Goal: Task Accomplishment & Management: Manage account settings

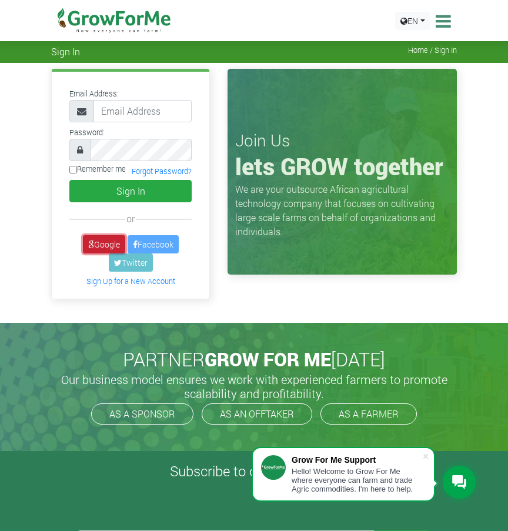
drag, startPoint x: 0, startPoint y: 0, endPoint x: 110, endPoint y: 245, distance: 268.8
click at [110, 245] on link "Google" at bounding box center [104, 244] width 42 height 18
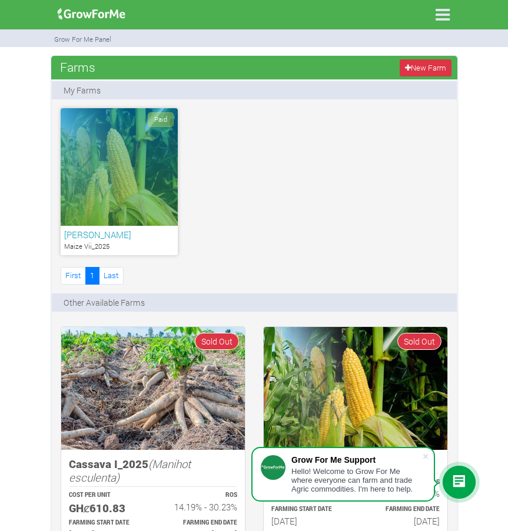
click at [155, 235] on h6 "[PERSON_NAME]" at bounding box center [119, 234] width 110 height 11
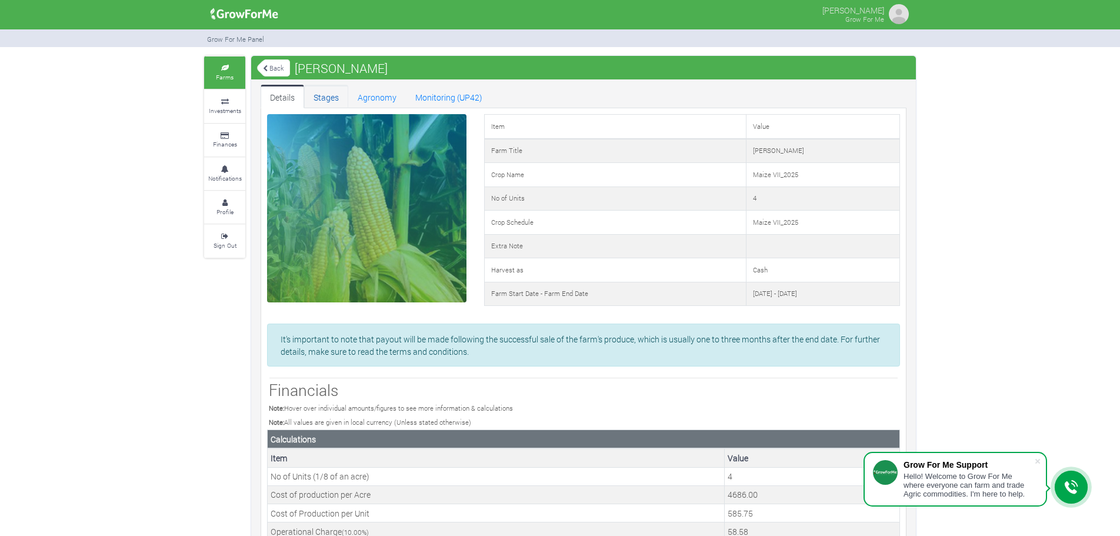
click at [326, 99] on link "Stages" at bounding box center [326, 97] width 44 height 24
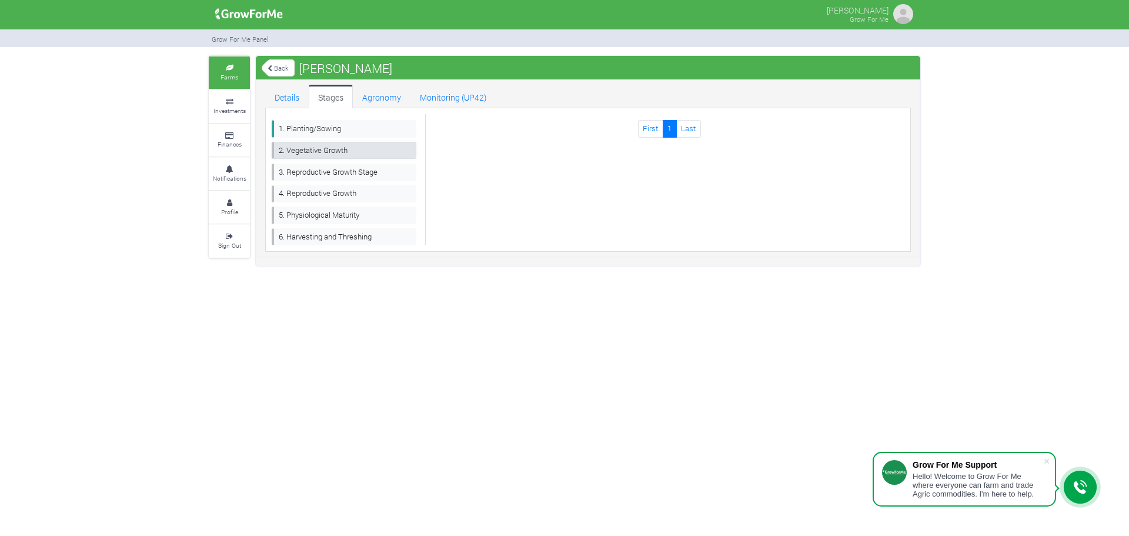
click at [321, 151] on link "2. Vegetative Growth" at bounding box center [344, 150] width 145 height 17
click at [326, 169] on link "3. Reproductive Growth Stage" at bounding box center [344, 172] width 145 height 17
click at [333, 96] on link "Stages" at bounding box center [331, 97] width 44 height 24
click at [346, 125] on link "1. Planting/Sowing" at bounding box center [344, 128] width 145 height 17
click at [334, 147] on link "2. Vegetative Growth" at bounding box center [344, 150] width 145 height 17
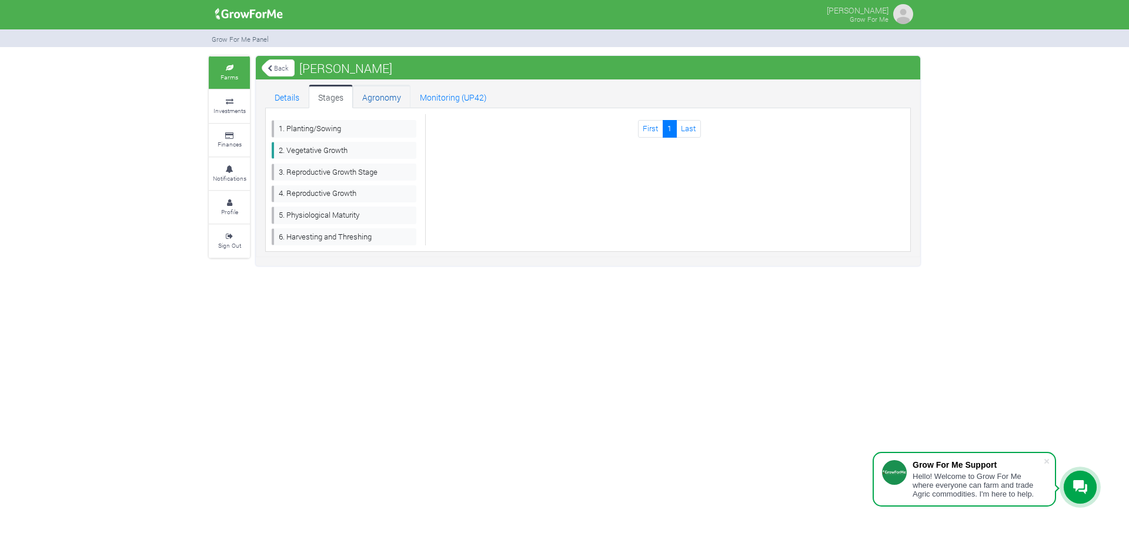
click at [391, 92] on link "Agronomy" at bounding box center [382, 97] width 58 height 24
click at [387, 96] on link "Agronomy" at bounding box center [382, 97] width 58 height 24
click at [289, 99] on link "Details" at bounding box center [287, 97] width 44 height 24
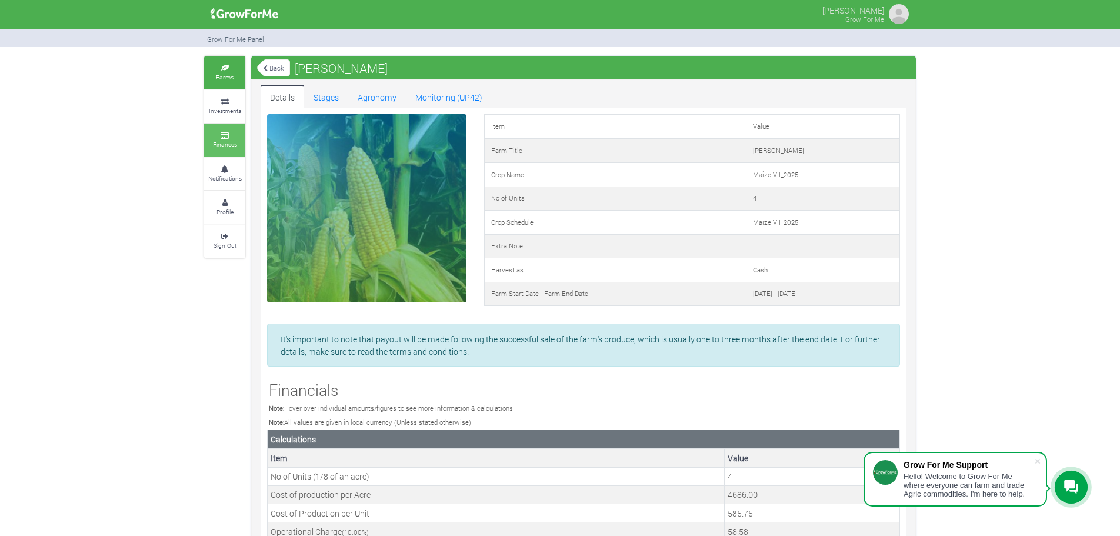
click at [222, 136] on icon at bounding box center [224, 136] width 35 height 6
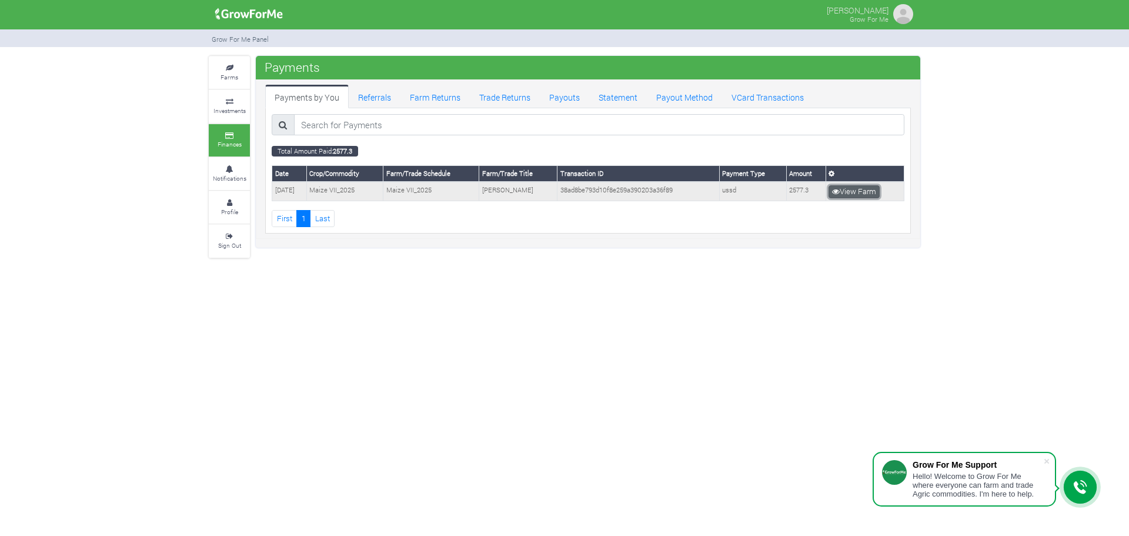
click at [840, 192] on icon at bounding box center [836, 192] width 8 height 8
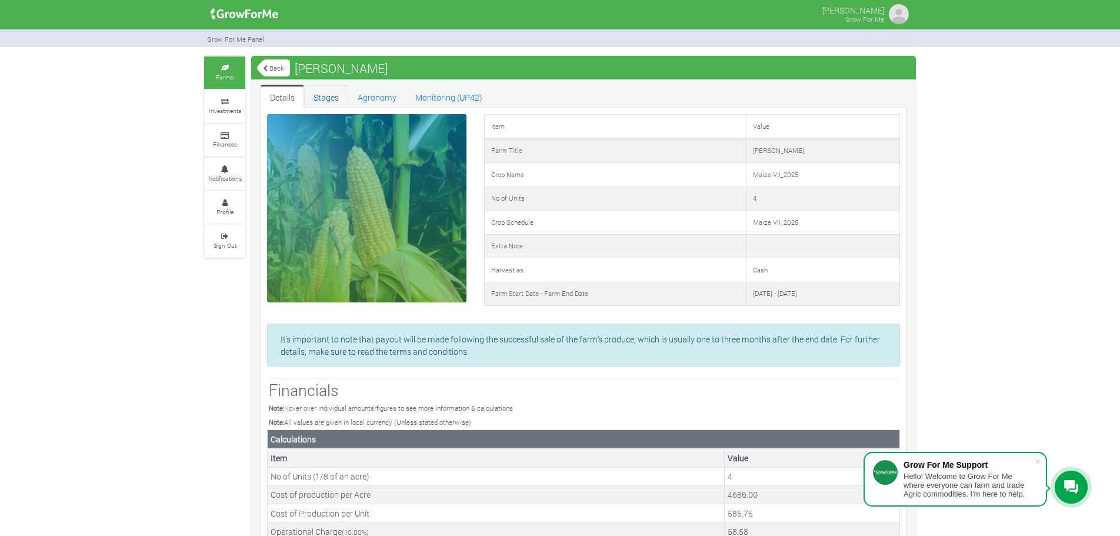
click at [318, 95] on link "Stages" at bounding box center [326, 97] width 44 height 24
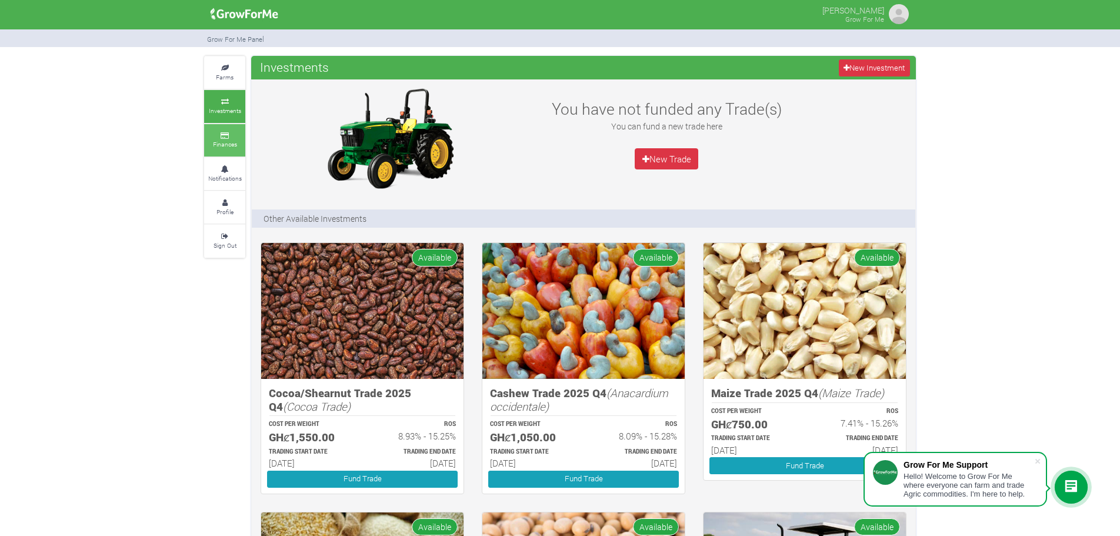
click at [222, 140] on small "Finances" at bounding box center [225, 144] width 24 height 8
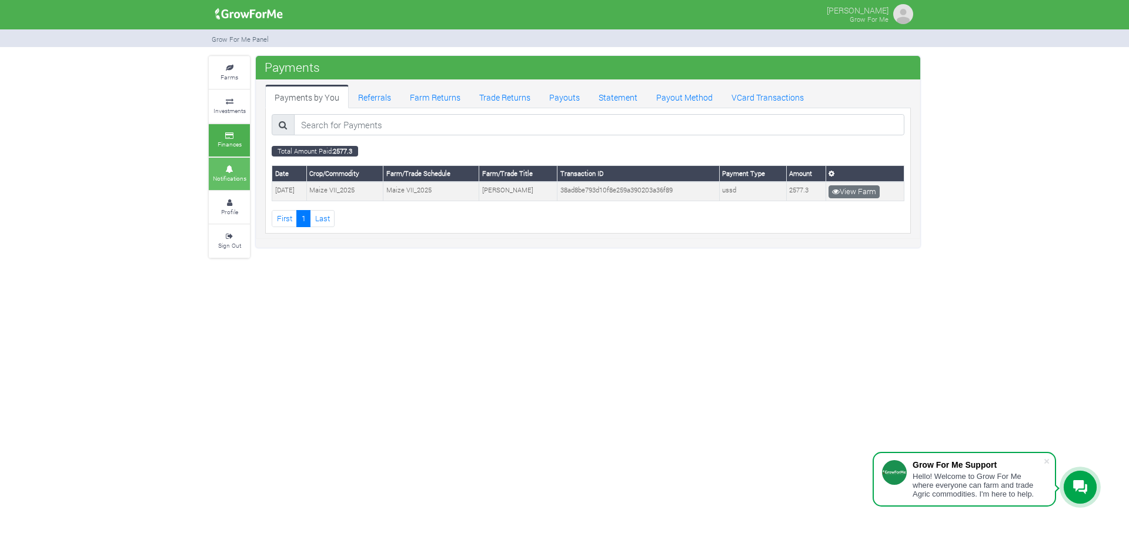
click at [222, 174] on small "Notifications" at bounding box center [230, 178] width 34 height 8
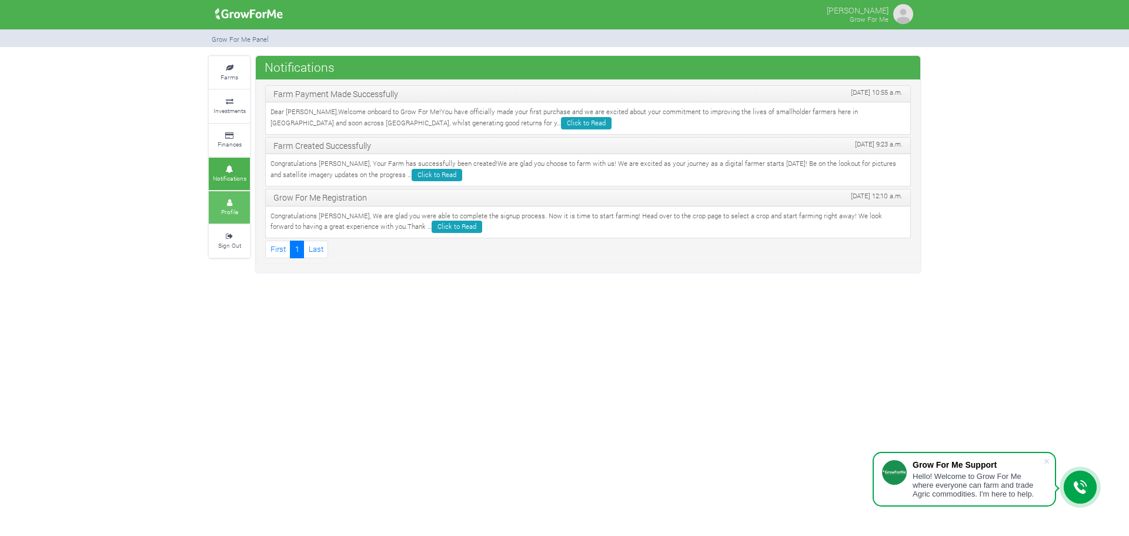
click at [217, 209] on link "Profile" at bounding box center [229, 207] width 41 height 32
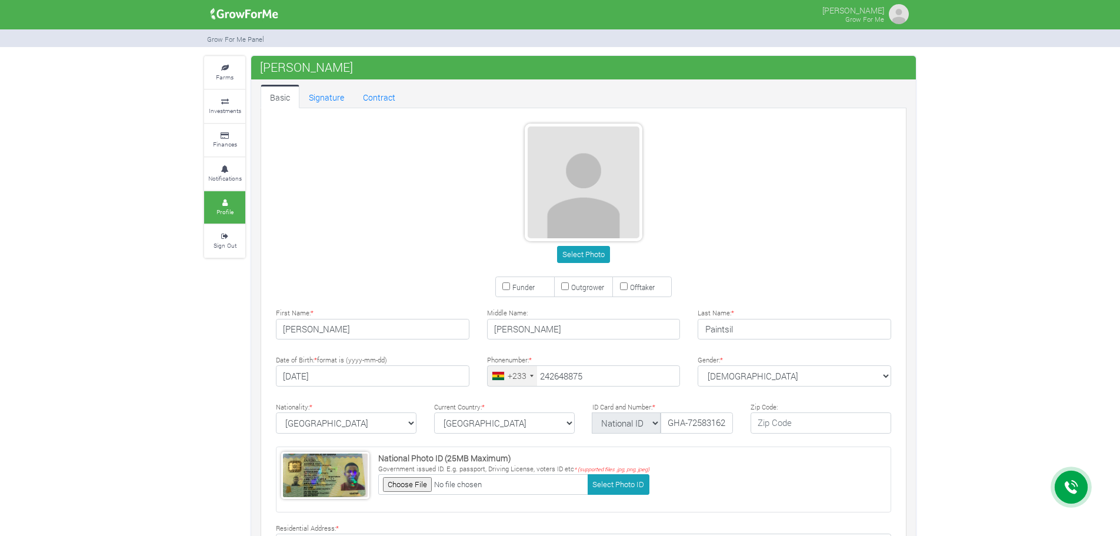
type input "24 264 8875"
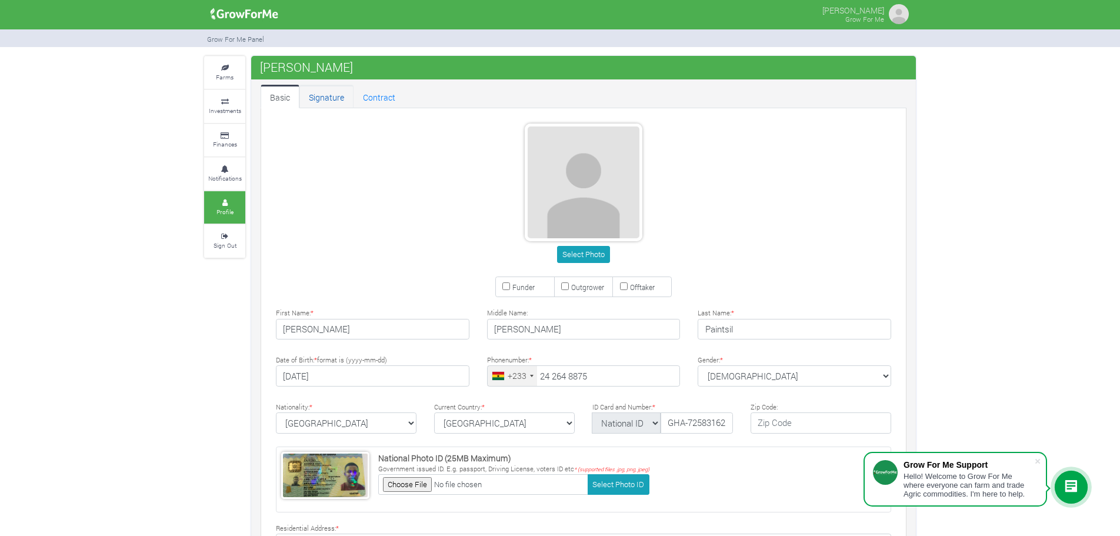
click at [312, 96] on link "Signature" at bounding box center [326, 97] width 54 height 24
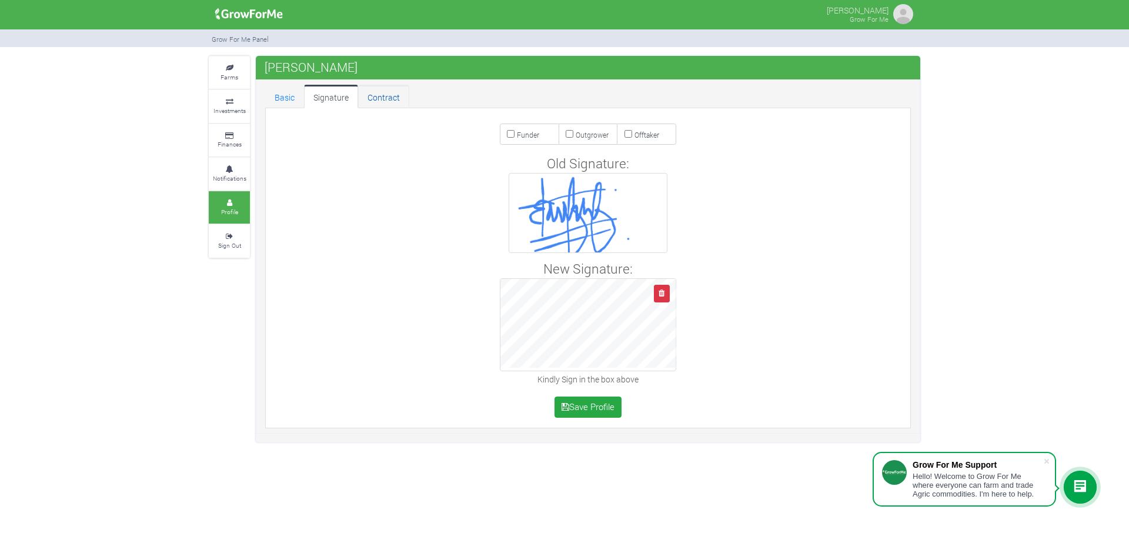
click at [365, 98] on link "Contract" at bounding box center [383, 97] width 51 height 24
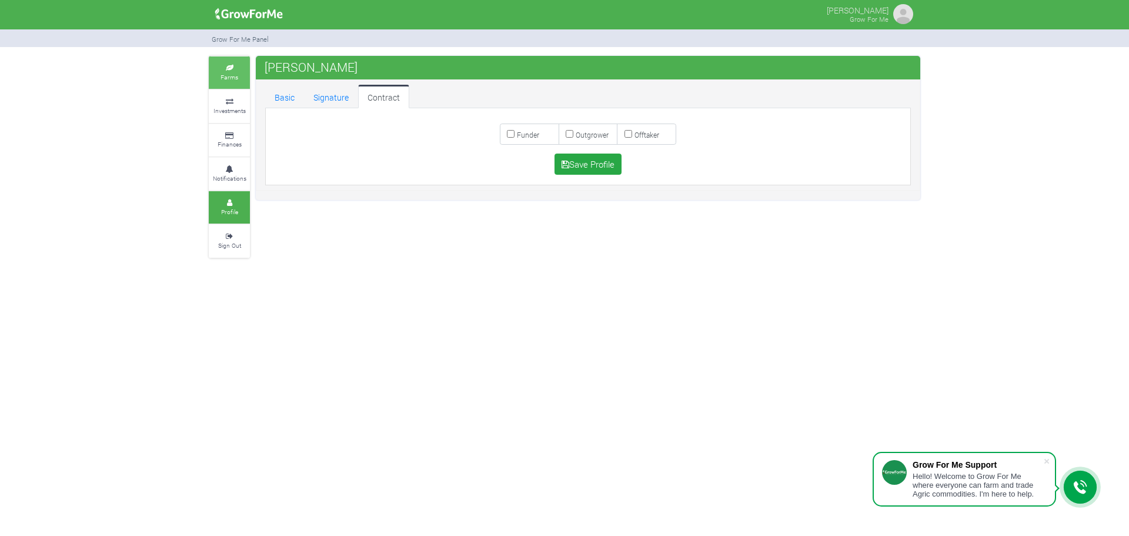
click at [227, 84] on link "Farms" at bounding box center [229, 72] width 41 height 32
